Goal: Task Accomplishment & Management: Manage account settings

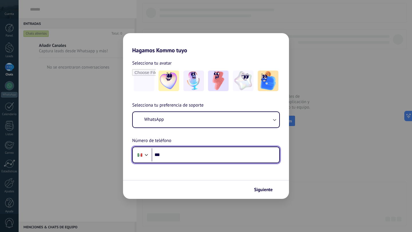
click at [222, 155] on input "***" at bounding box center [216, 154] width 128 height 13
type input "**********"
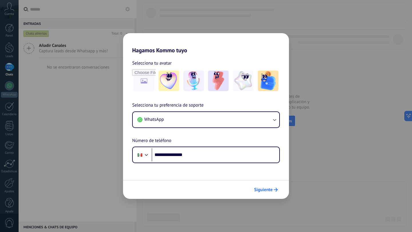
click at [268, 189] on span "Siguiente" at bounding box center [263, 190] width 19 height 4
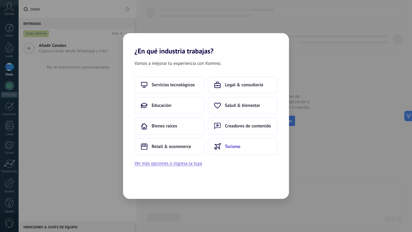
click at [241, 147] on button "Turismo" at bounding box center [243, 146] width 70 height 17
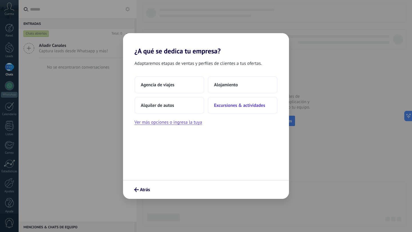
click at [247, 106] on span "Excursiones & actividades" at bounding box center [239, 106] width 51 height 6
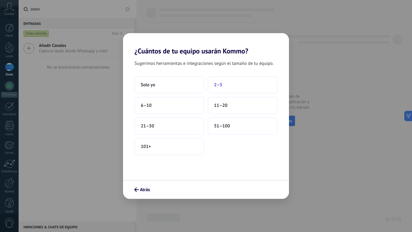
click at [223, 84] on button "2–5" at bounding box center [243, 84] width 70 height 17
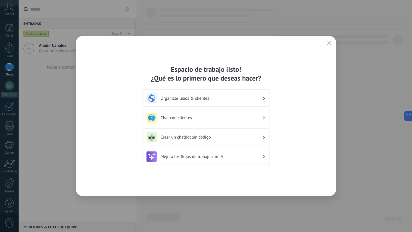
click at [233, 96] on h3 "Organizar leads & clientes" at bounding box center [211, 98] width 102 height 5
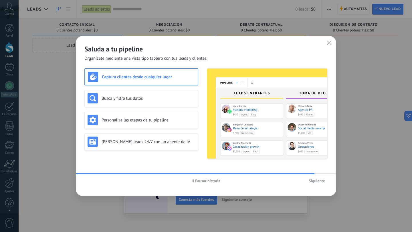
click at [316, 182] on span "Siguiente" at bounding box center [317, 181] width 16 height 4
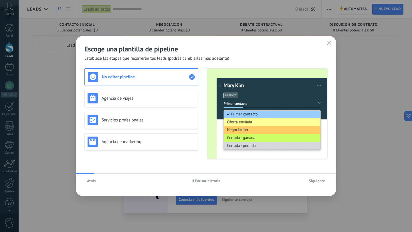
click at [316, 182] on span "Siguiente" at bounding box center [317, 181] width 16 height 4
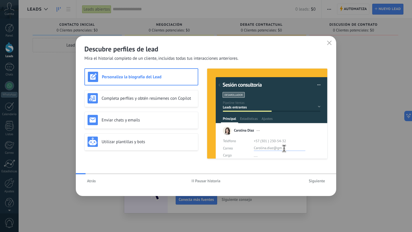
click at [316, 182] on span "Siguiente" at bounding box center [317, 181] width 16 height 4
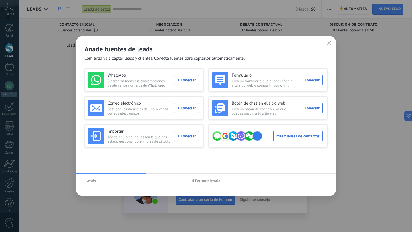
click at [329, 42] on icon "button" at bounding box center [329, 43] width 5 height 5
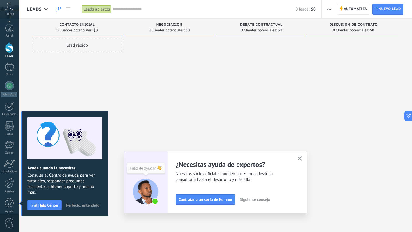
scroll to position [6, 0]
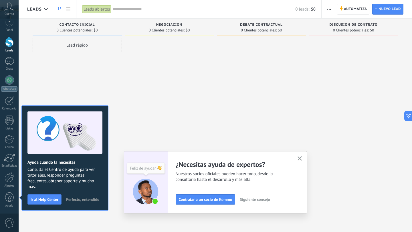
click at [9, 42] on div at bounding box center [9, 42] width 9 height 11
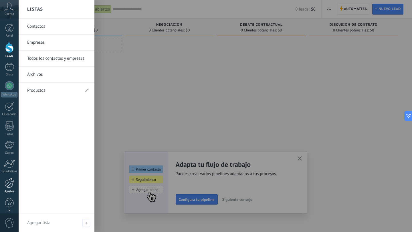
click at [8, 188] on link "Ajustes" at bounding box center [9, 185] width 19 height 15
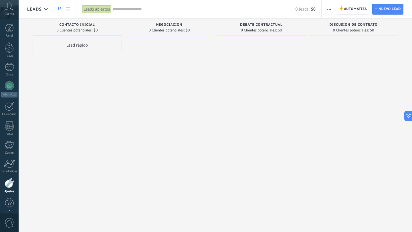
scroll to position [6, 0]
